Goal: Navigation & Orientation: Find specific page/section

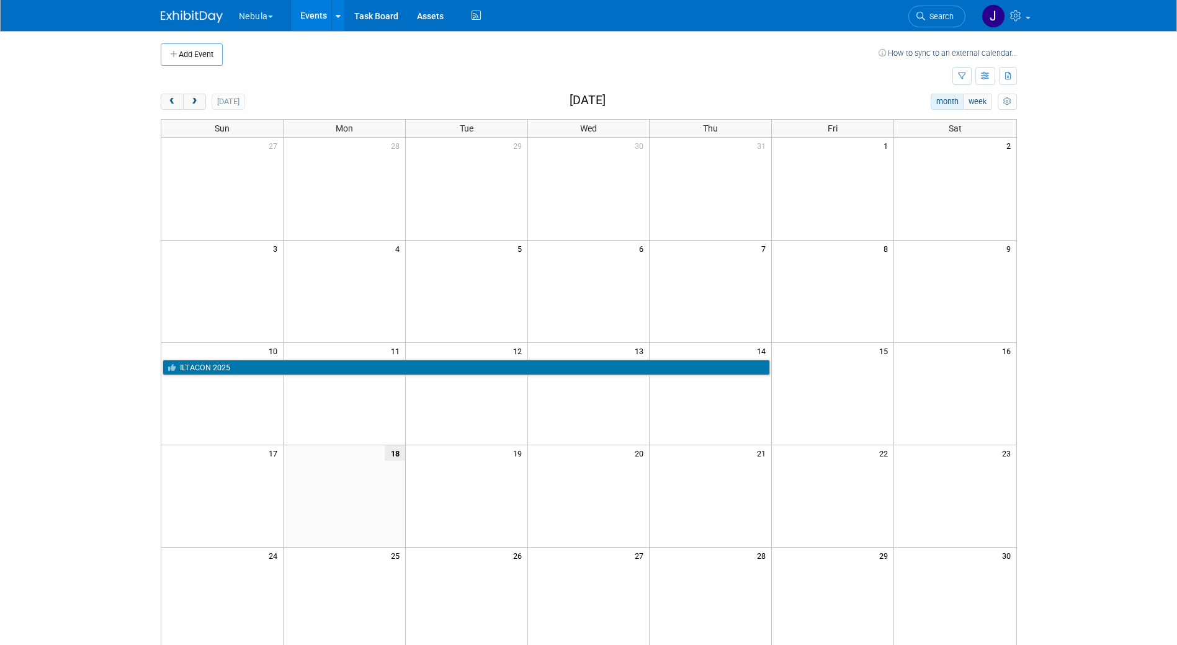
click at [270, 21] on button "Nebula" at bounding box center [263, 13] width 51 height 27
click at [296, 94] on link "KLDiscovery" at bounding box center [282, 93] width 89 height 17
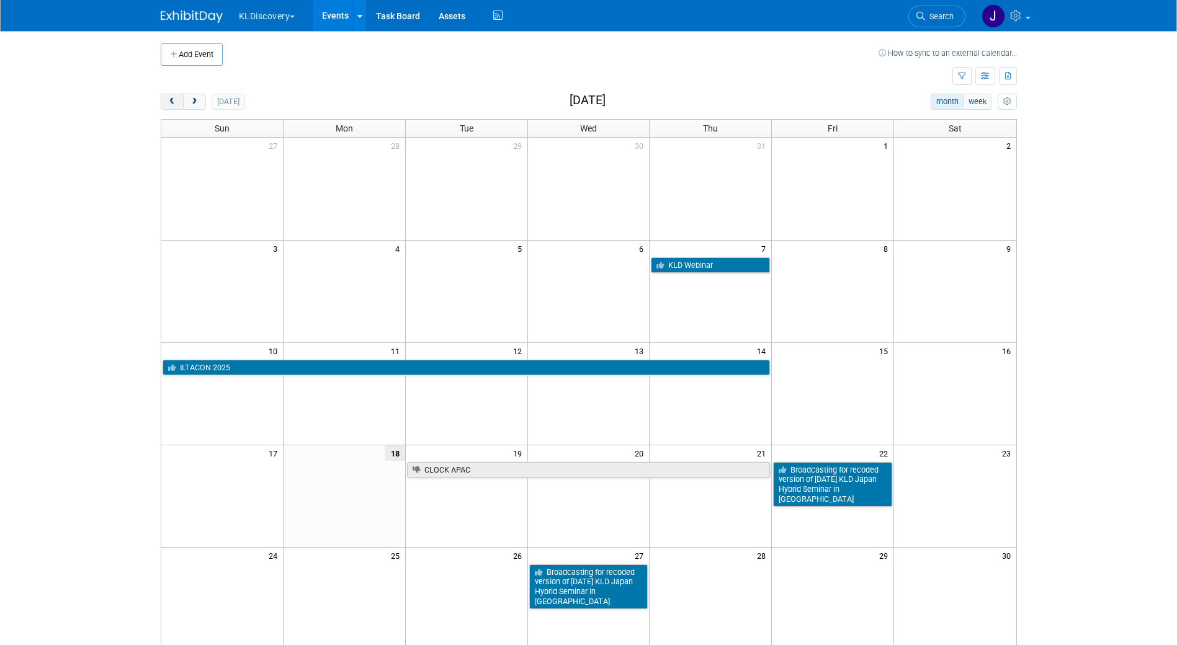
click at [177, 99] on button "prev" at bounding box center [172, 102] width 23 height 16
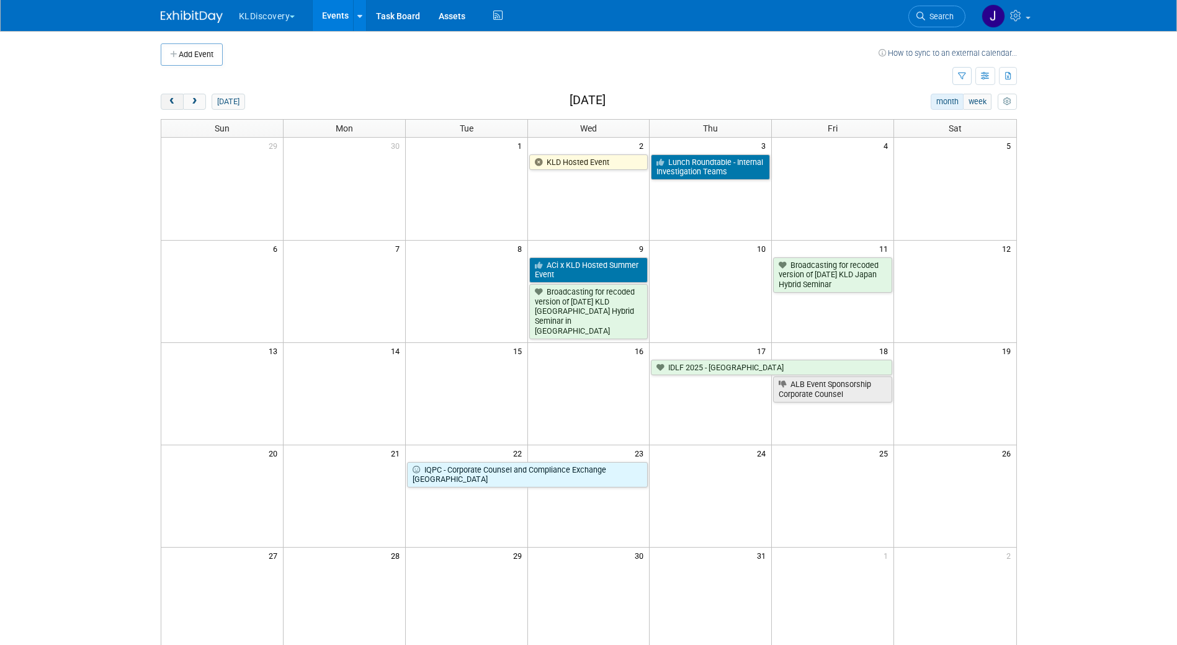
click at [177, 99] on button "prev" at bounding box center [172, 102] width 23 height 16
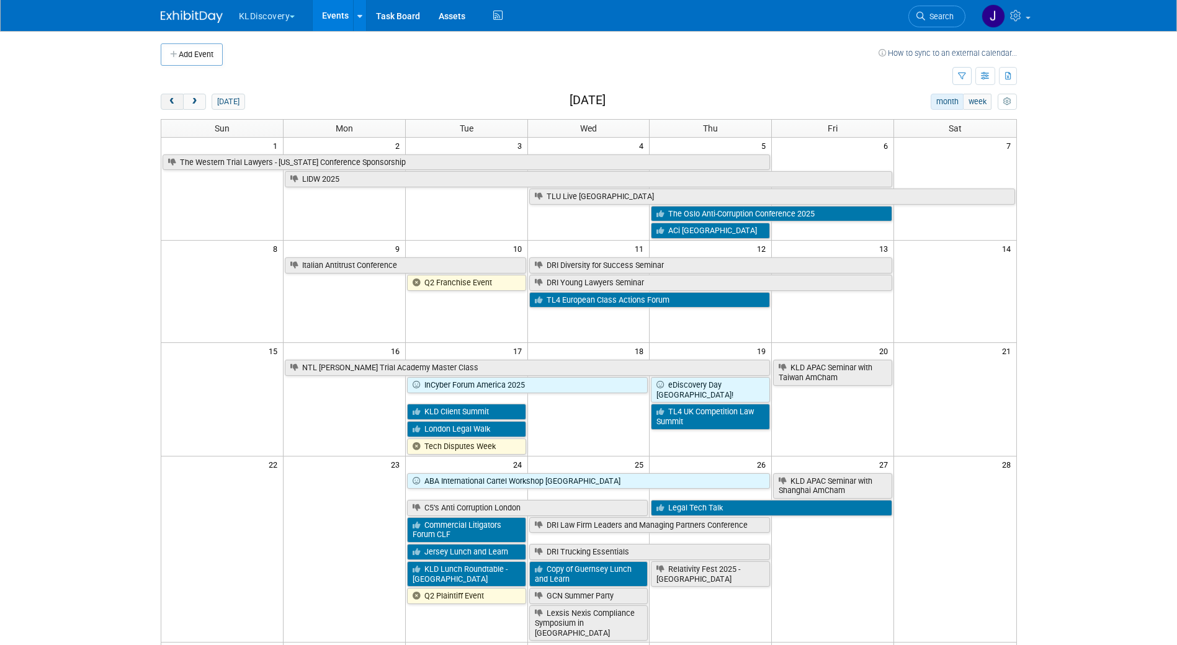
click at [177, 99] on button "prev" at bounding box center [172, 102] width 23 height 16
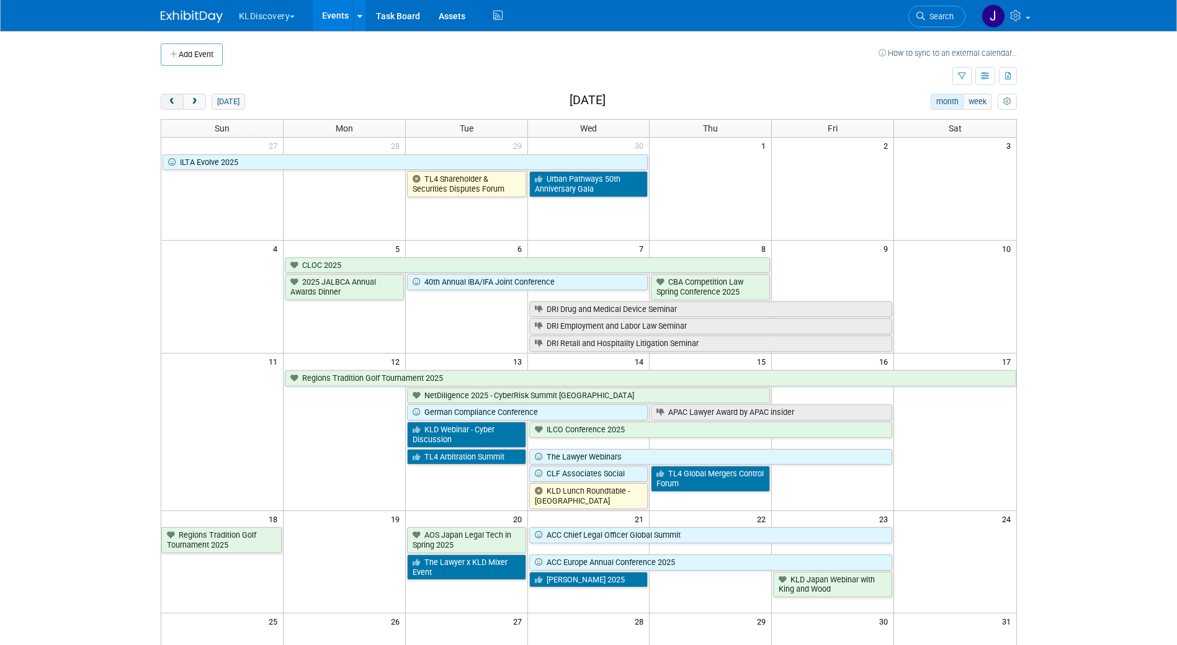
click at [175, 99] on span "prev" at bounding box center [171, 102] width 9 height 8
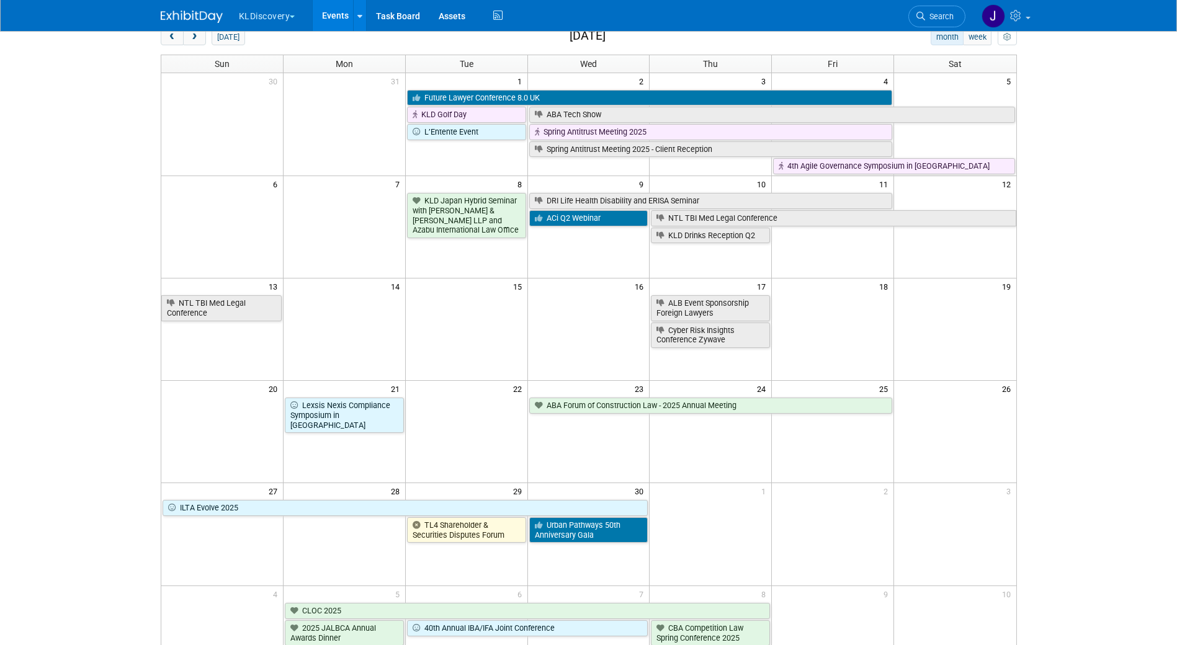
scroll to position [6, 0]
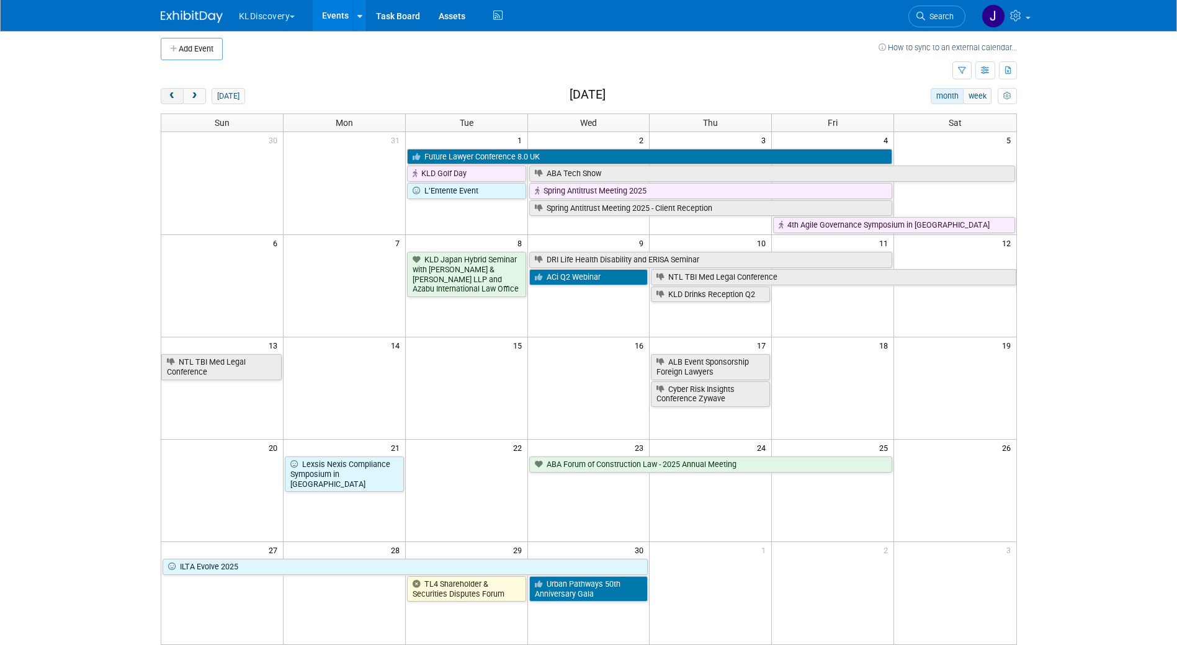
click at [162, 96] on button "prev" at bounding box center [172, 96] width 23 height 16
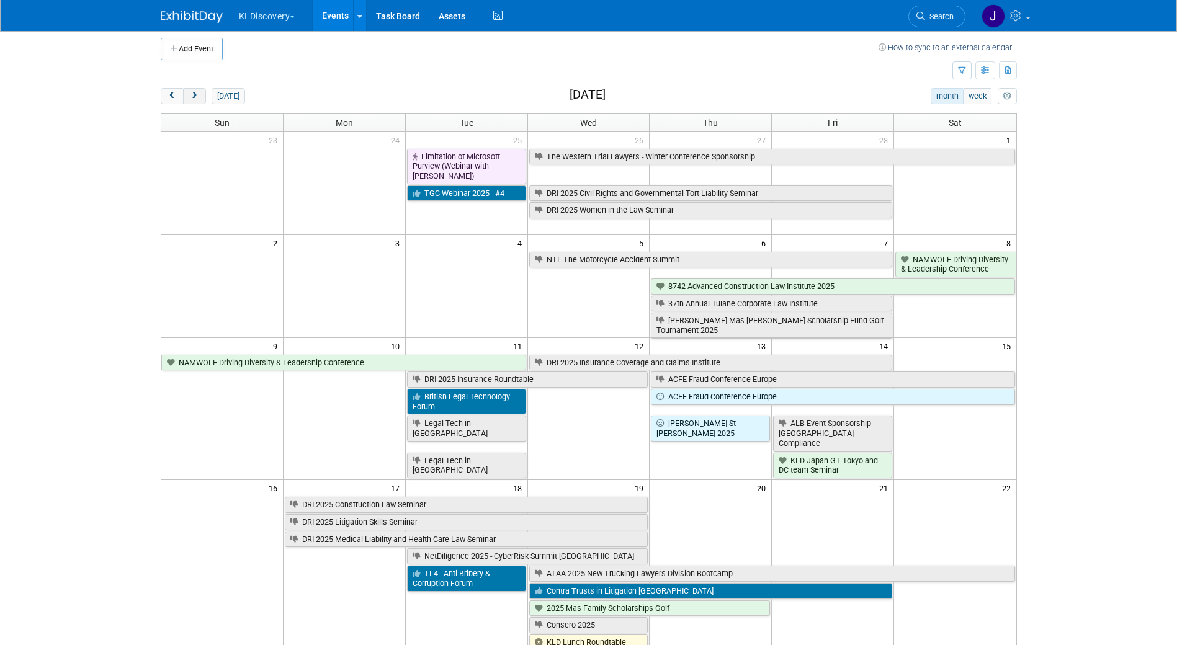
click at [198, 93] on span "next" at bounding box center [194, 96] width 9 height 8
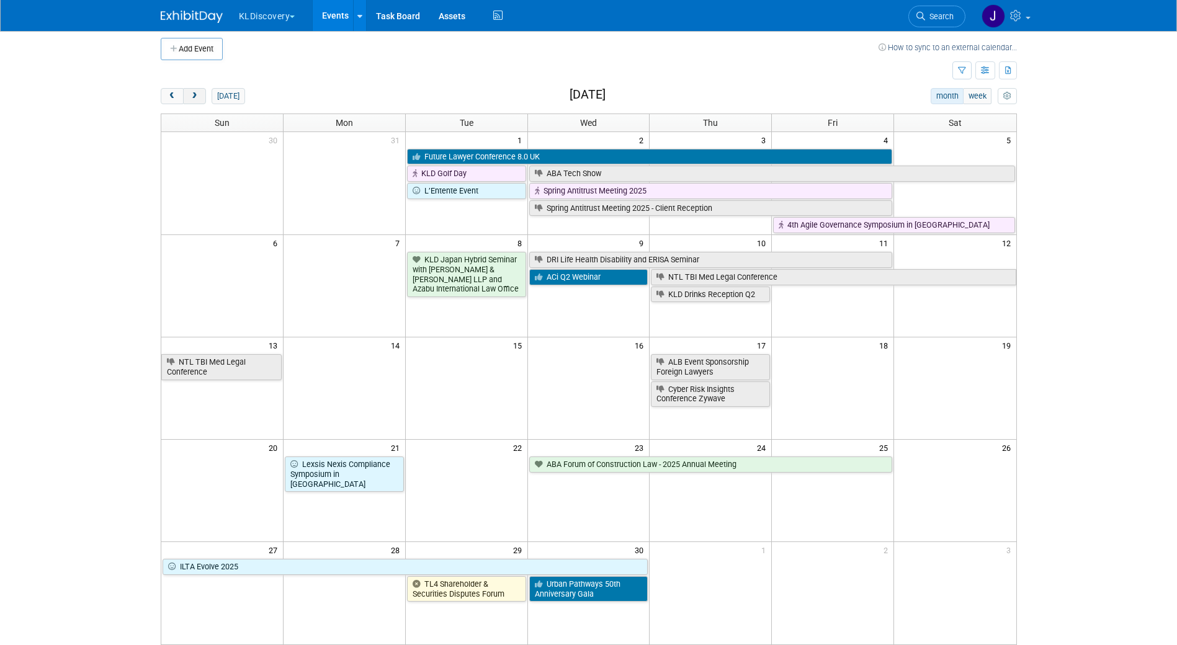
click at [198, 93] on span "next" at bounding box center [194, 96] width 9 height 8
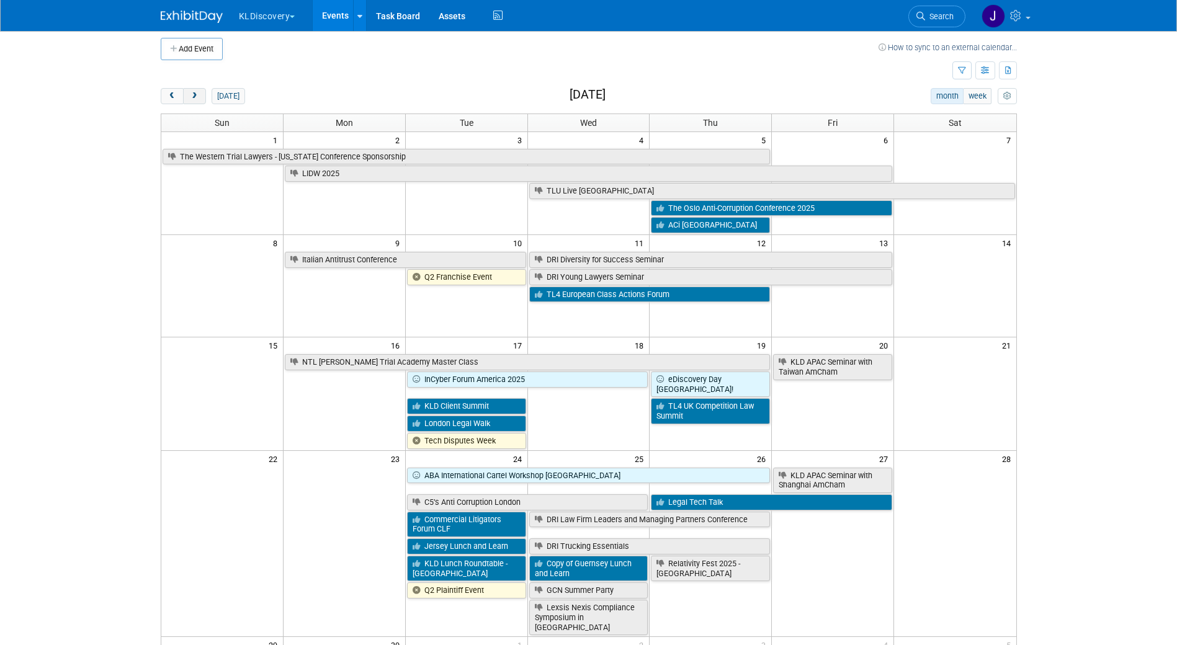
click at [198, 93] on span "next" at bounding box center [194, 96] width 9 height 8
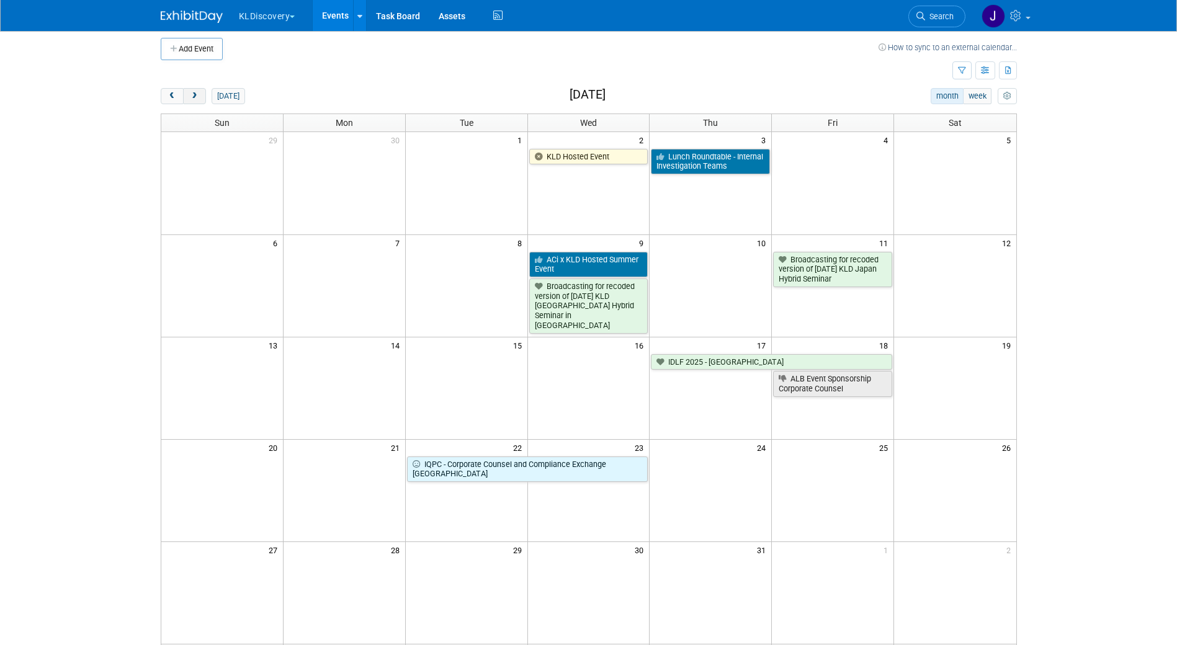
click at [198, 93] on span "next" at bounding box center [194, 96] width 9 height 8
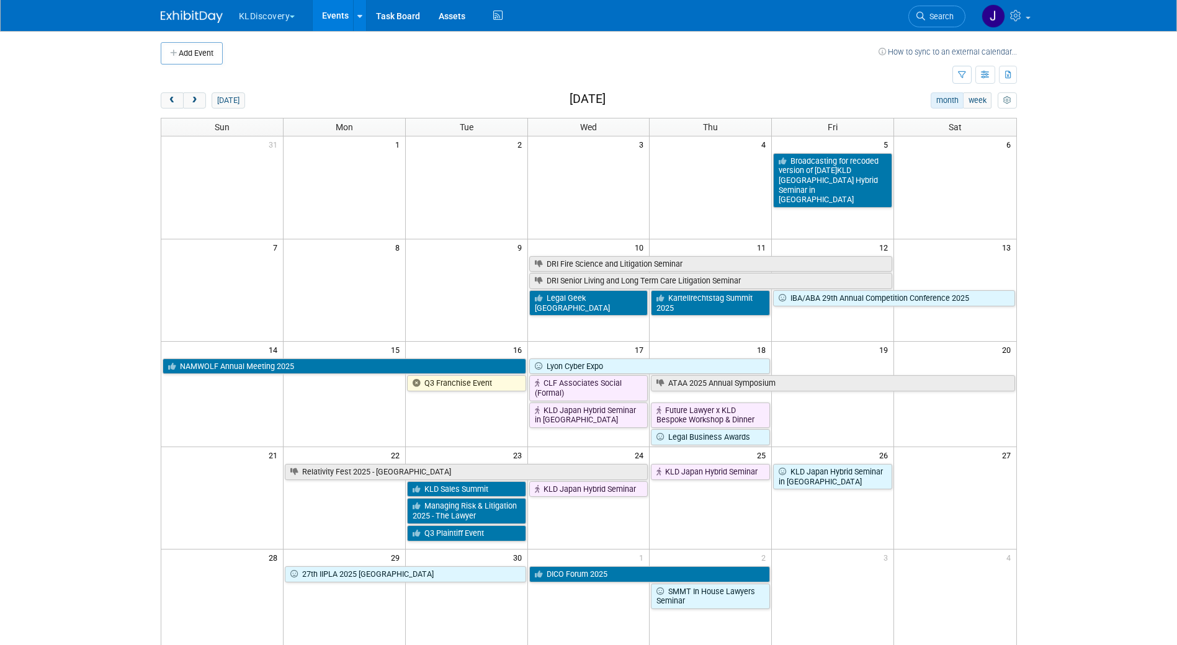
scroll to position [0, 0]
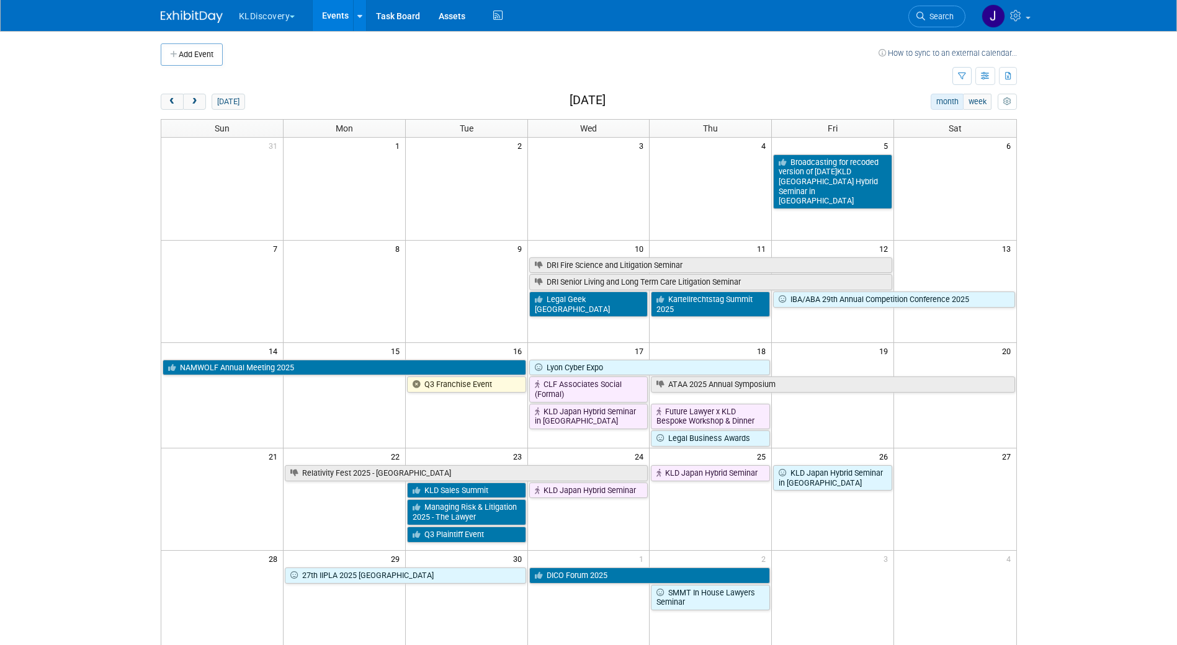
drag, startPoint x: 60, startPoint y: 434, endPoint x: 74, endPoint y: 429, distance: 15.3
click at [68, 432] on body "KLDiscovery Explore: My Workspaces 3 Go to Workspace: KLDiscovery Nebula Ontrac…" at bounding box center [588, 322] width 1177 height 645
click at [296, 32] on div "Add Event How to sync to an external calendar..." at bounding box center [589, 48] width 856 height 35
click at [285, 16] on button "KLDiscovery" at bounding box center [274, 13] width 73 height 27
click at [267, 127] on link "Ontrack" at bounding box center [282, 128] width 89 height 17
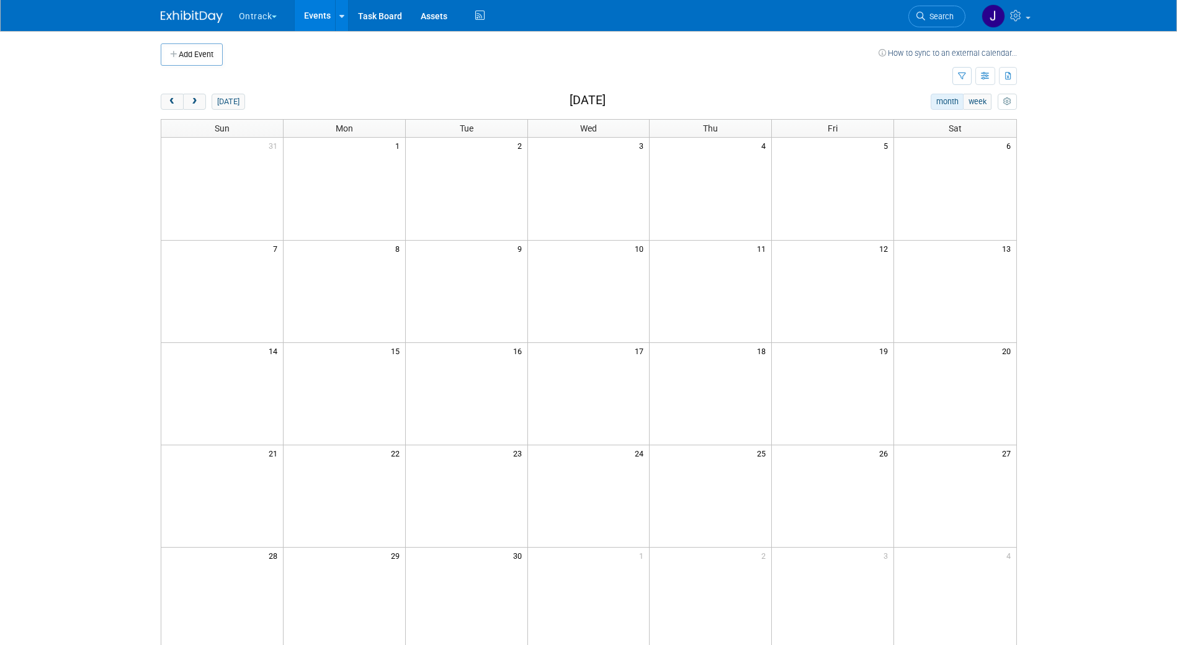
click at [269, 20] on button "Ontrack" at bounding box center [265, 13] width 55 height 27
click at [274, 93] on link "KLDiscovery" at bounding box center [282, 93] width 89 height 17
